Goal: Navigation & Orientation: Find specific page/section

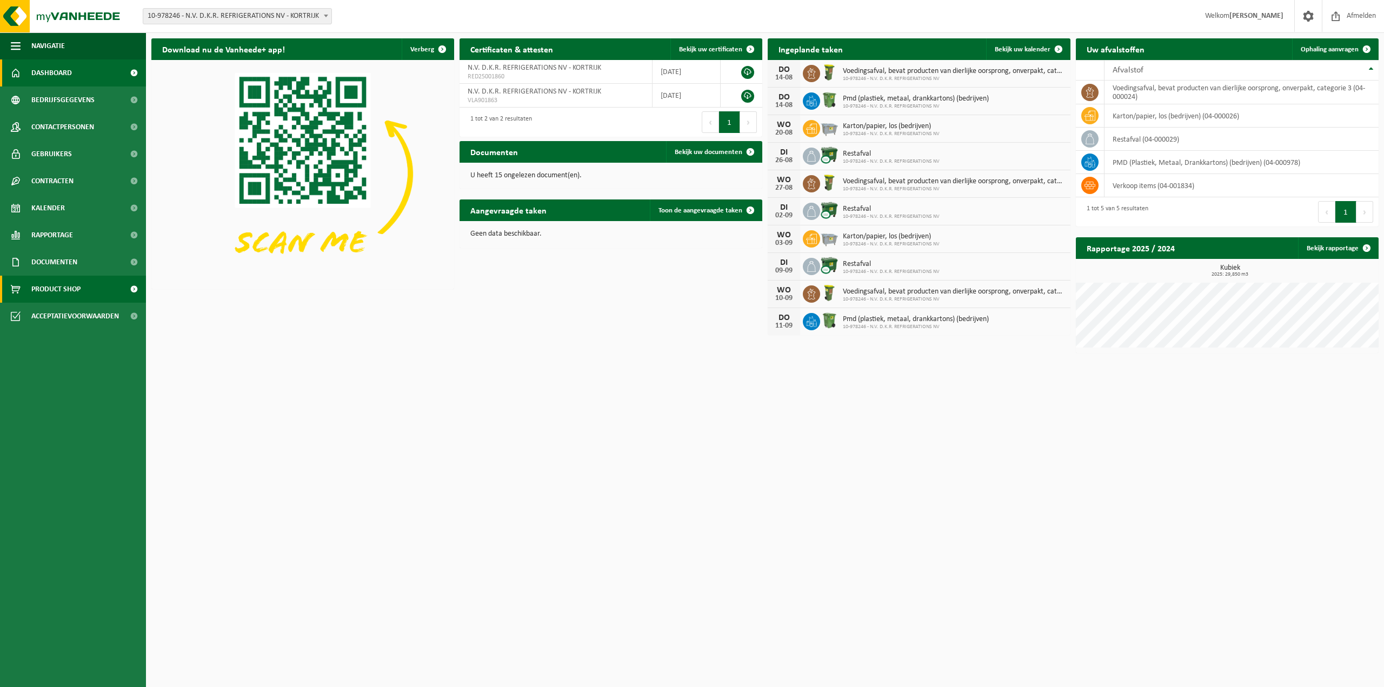
click at [39, 285] on span "Product Shop" at bounding box center [55, 289] width 49 height 27
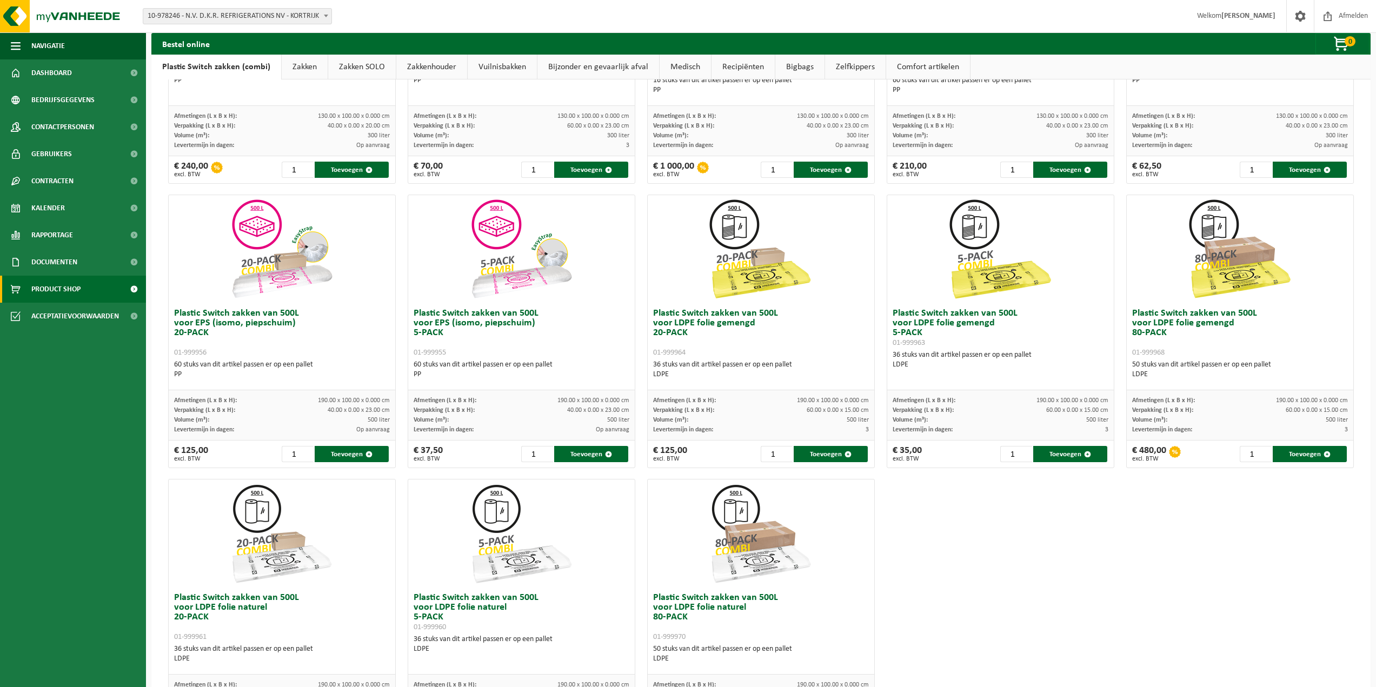
scroll to position [165, 0]
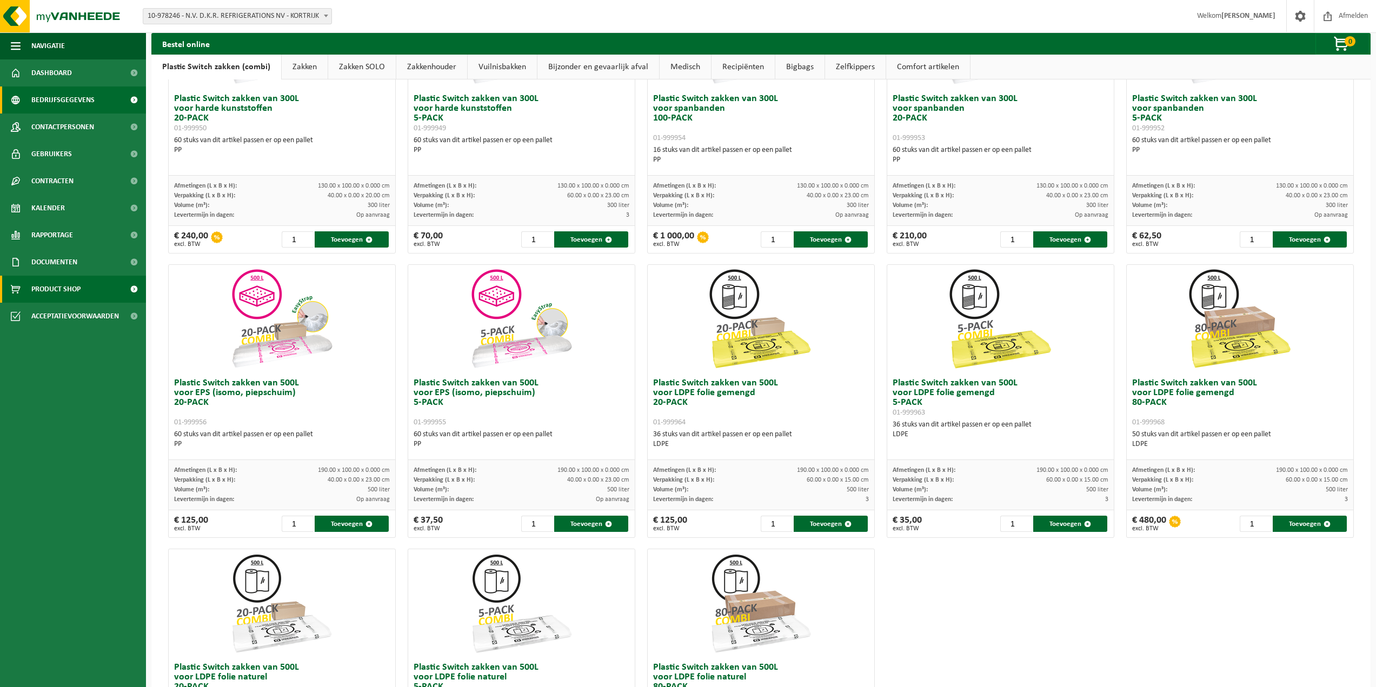
click at [96, 99] on link "Bedrijfsgegevens" at bounding box center [73, 100] width 146 height 27
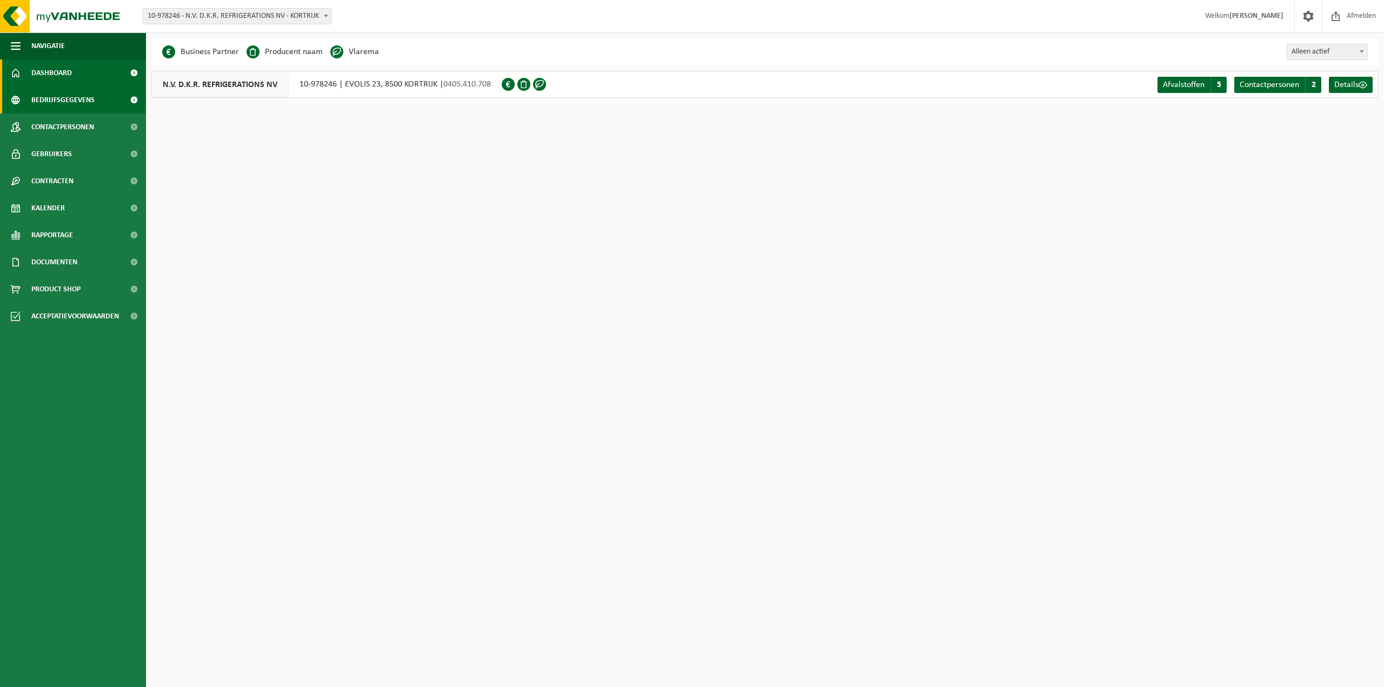
click at [90, 62] on link "Dashboard" at bounding box center [73, 72] width 146 height 27
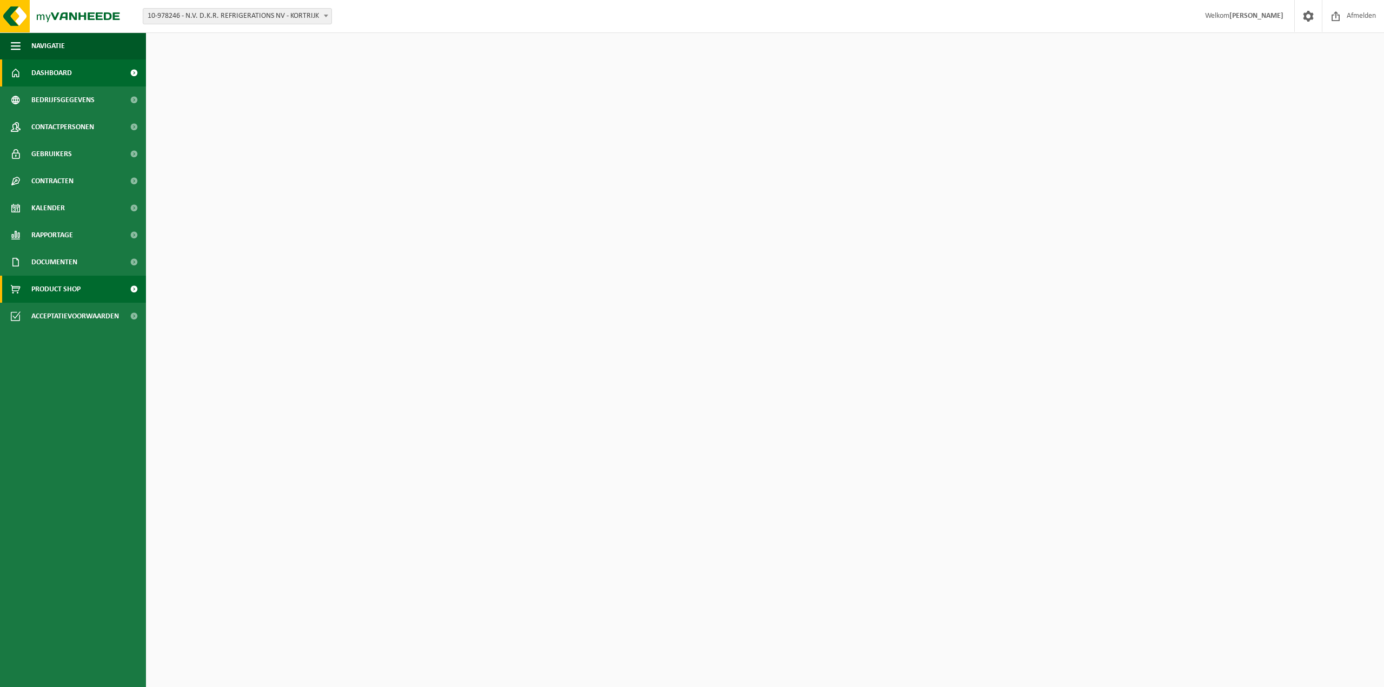
click at [59, 297] on span "Product Shop" at bounding box center [55, 289] width 49 height 27
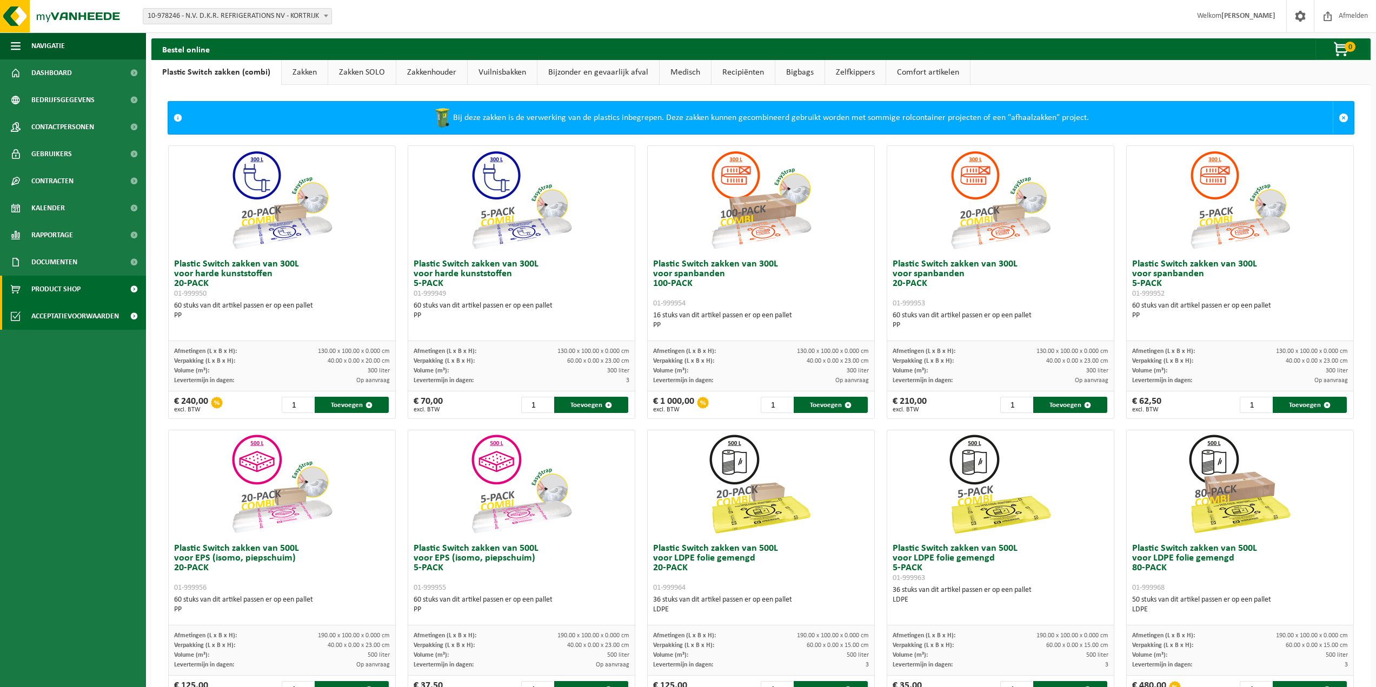
click at [59, 319] on span "Acceptatievoorwaarden" at bounding box center [75, 316] width 88 height 27
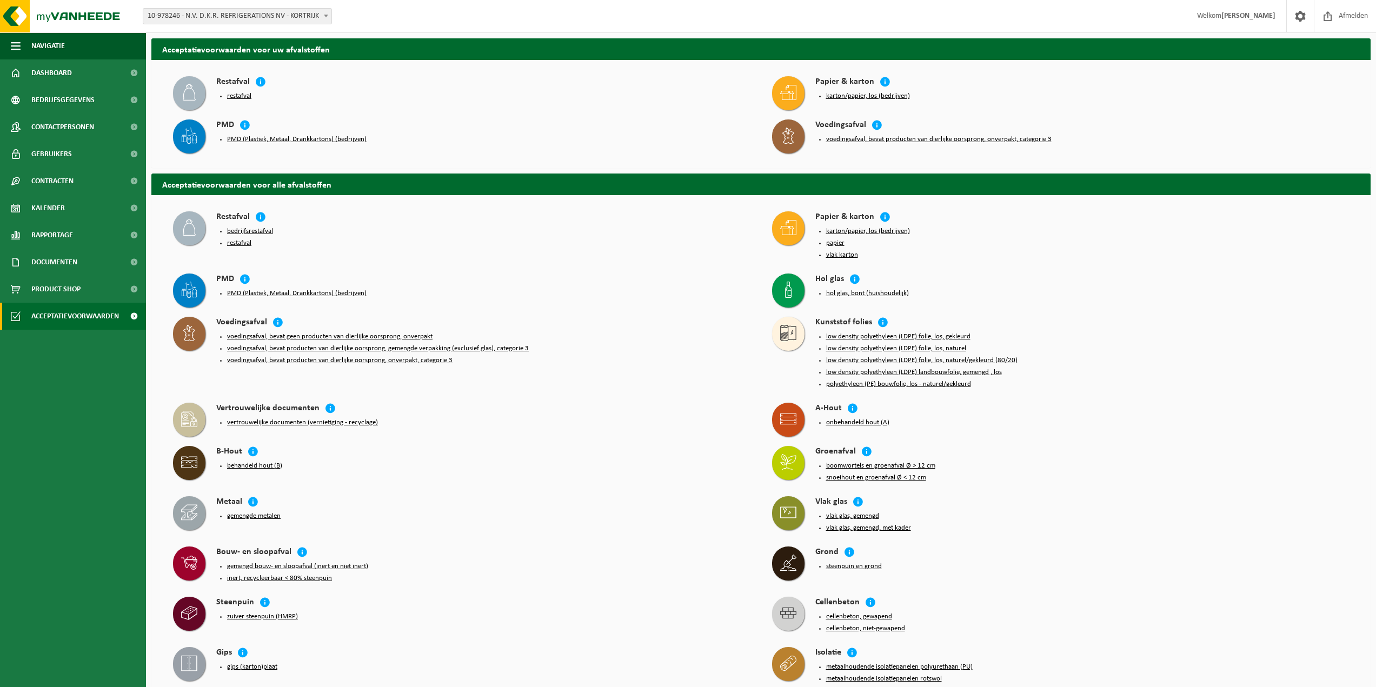
click at [57, 417] on ul "Navigatie Afmelden Dashboard Bedrijfsgegevens Contactpersonen Gebruikers Contra…" at bounding box center [73, 359] width 146 height 655
